Goal: Find specific fact: Find specific fact

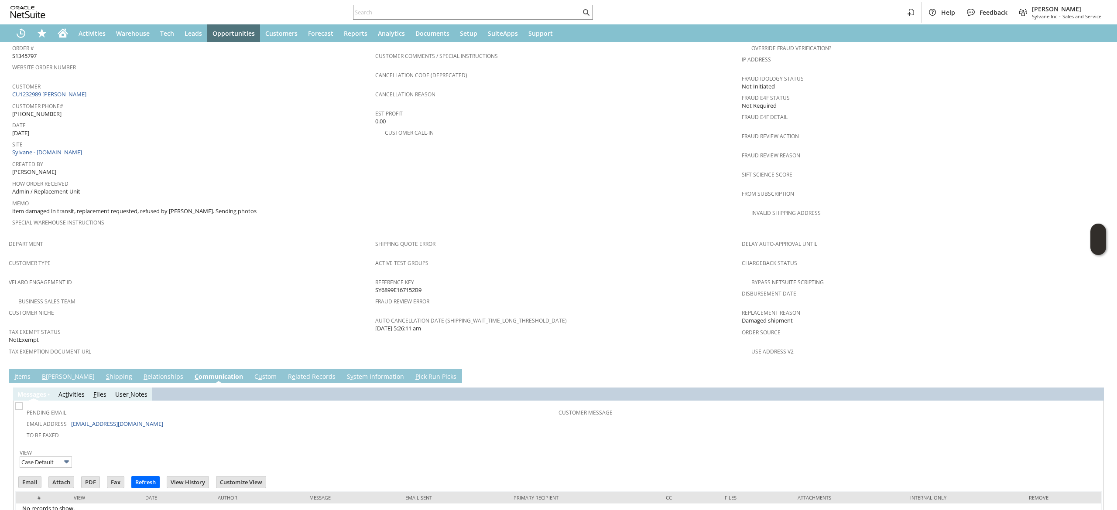
click at [37, 473] on div "Email Attach PDF Fax Refresh View History" at bounding box center [558, 482] width 1086 height 18
click at [45, 475] on td "Email" at bounding box center [32, 483] width 30 height 16
click at [41, 477] on input "Email" at bounding box center [30, 482] width 22 height 11
click at [658, 169] on td "PO # Customer Comments / Special Instructions Cancellation Code (deprecated) Ca…" at bounding box center [558, 131] width 366 height 207
click at [431, 5] on div at bounding box center [473, 12] width 240 height 15
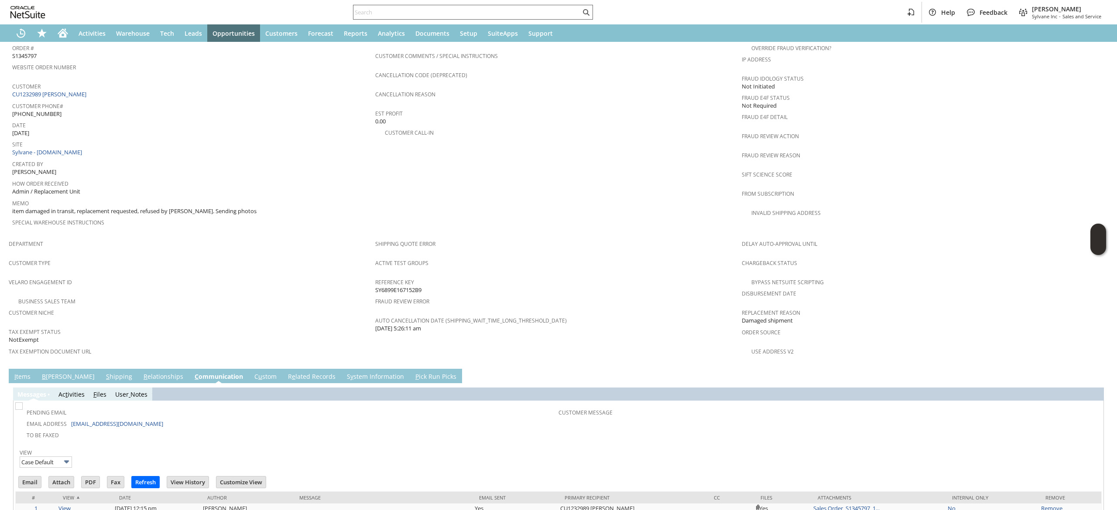
click at [431, 8] on input "text" at bounding box center [466, 12] width 227 height 10
paste input "8036221580"
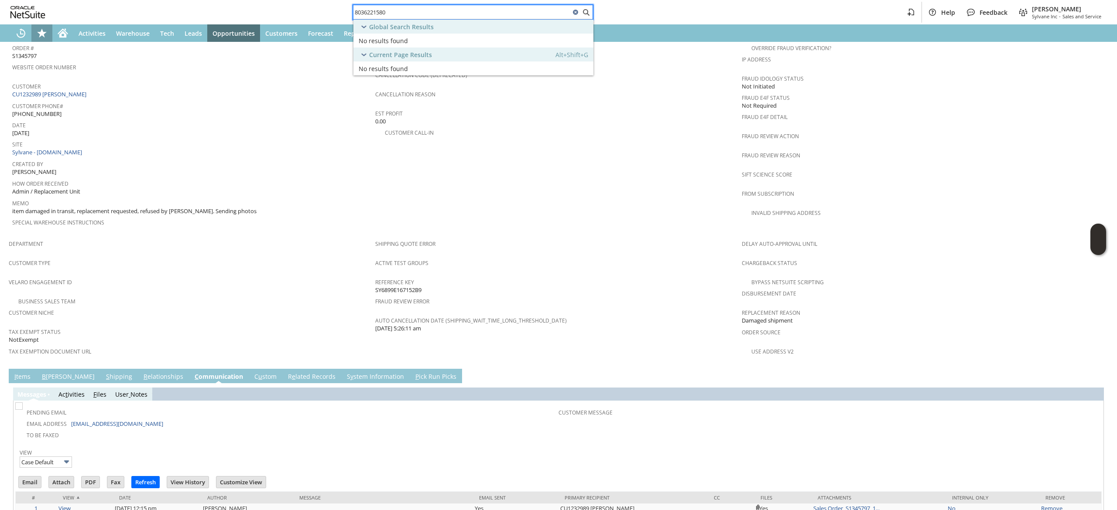
type input "8036221580"
click at [43, 29] on icon "Shortcuts" at bounding box center [42, 33] width 10 height 10
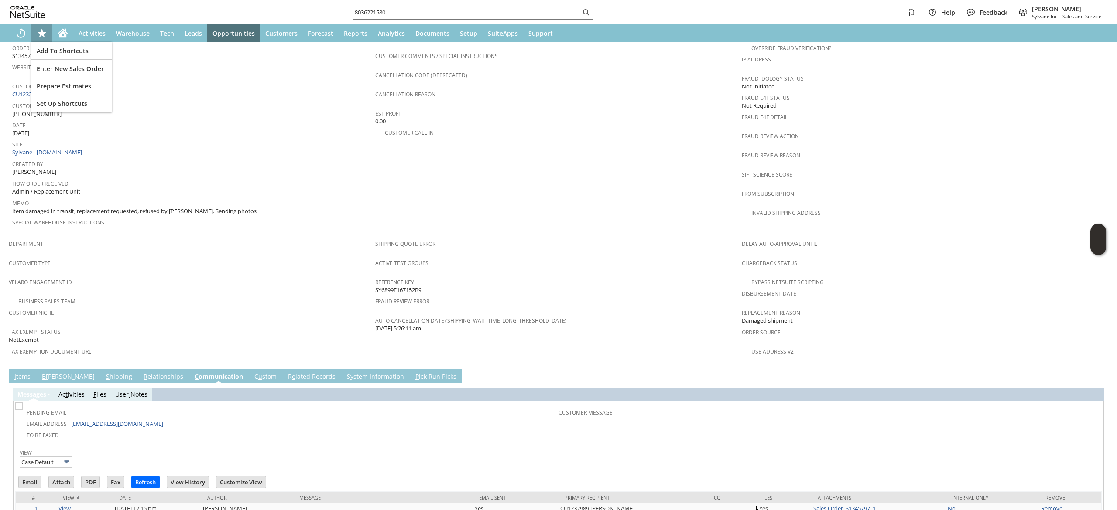
click at [56, 30] on div "Home" at bounding box center [62, 32] width 21 height 17
